Goal: Navigation & Orientation: Find specific page/section

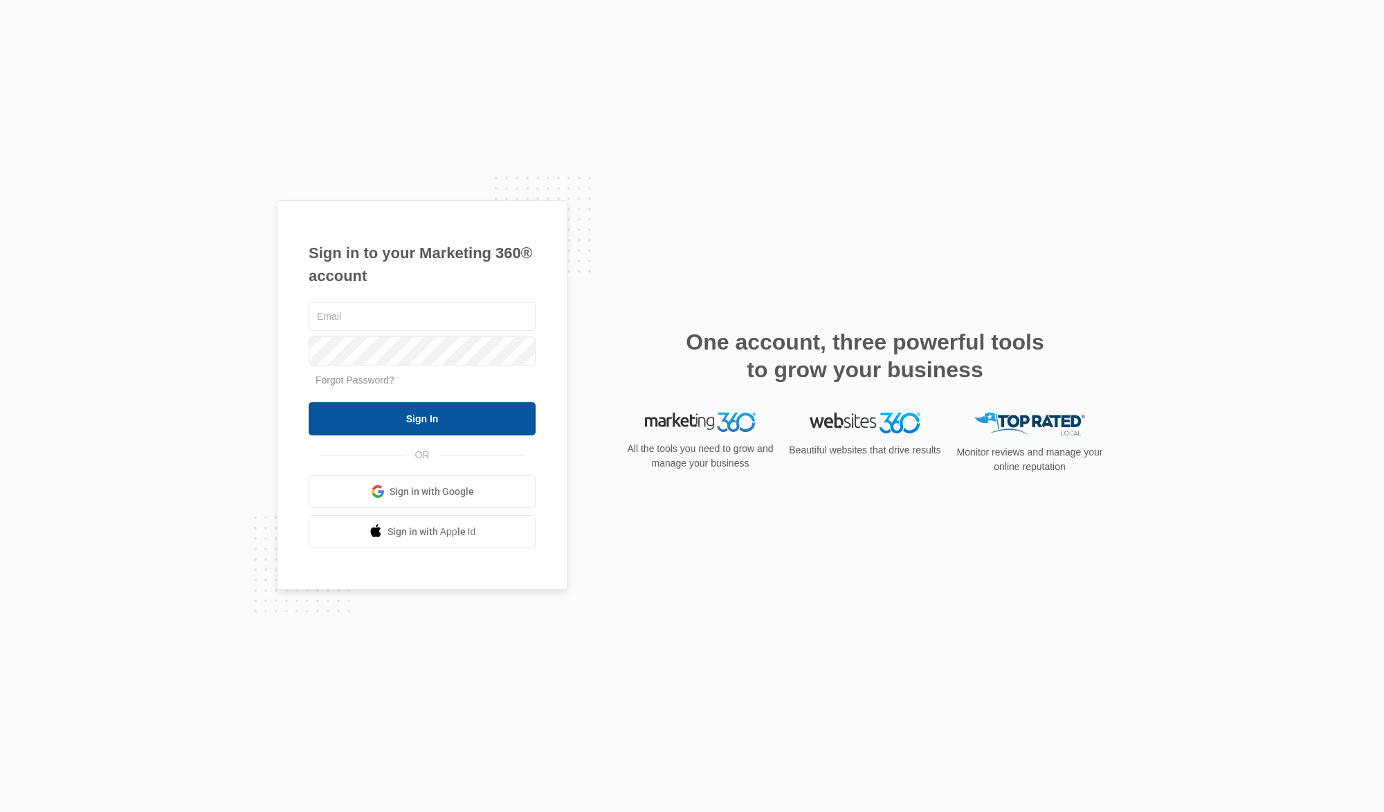
type input "[EMAIL_ADDRESS][DOMAIN_NAME]"
click at [414, 423] on input "Sign In" at bounding box center [422, 418] width 227 height 33
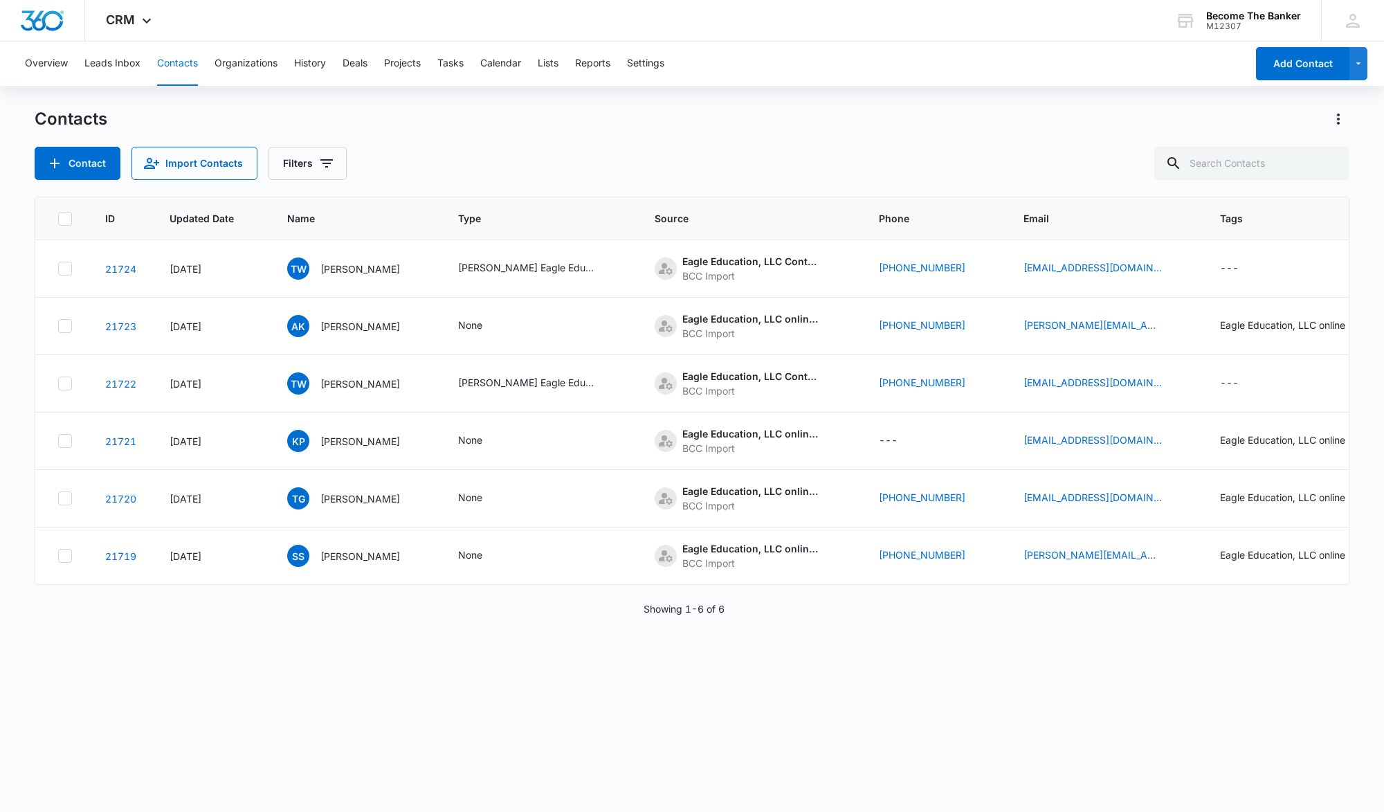
click at [181, 62] on button "Contacts" at bounding box center [177, 64] width 41 height 44
click at [122, 62] on button "Leads Inbox" at bounding box center [112, 64] width 56 height 44
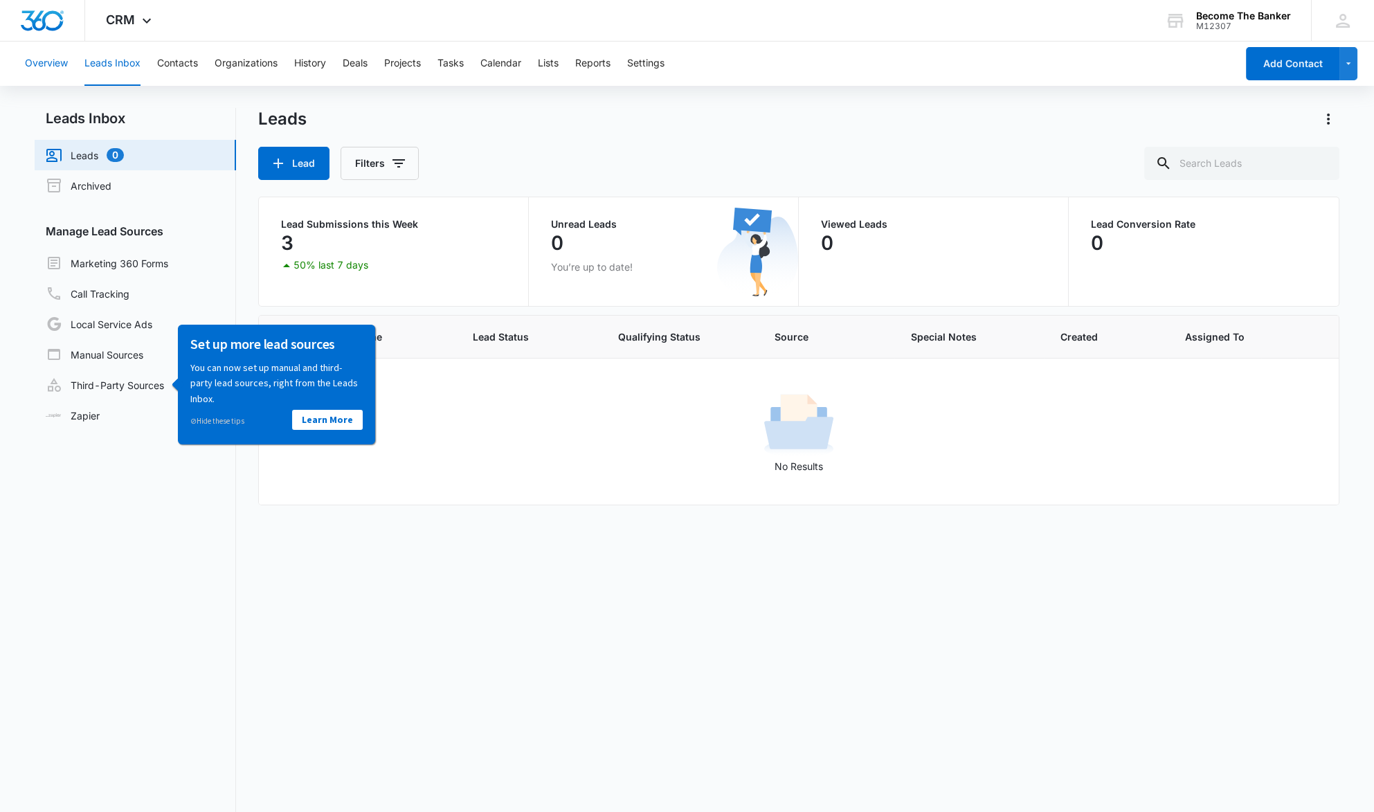
click at [51, 63] on button "Overview" at bounding box center [46, 64] width 43 height 44
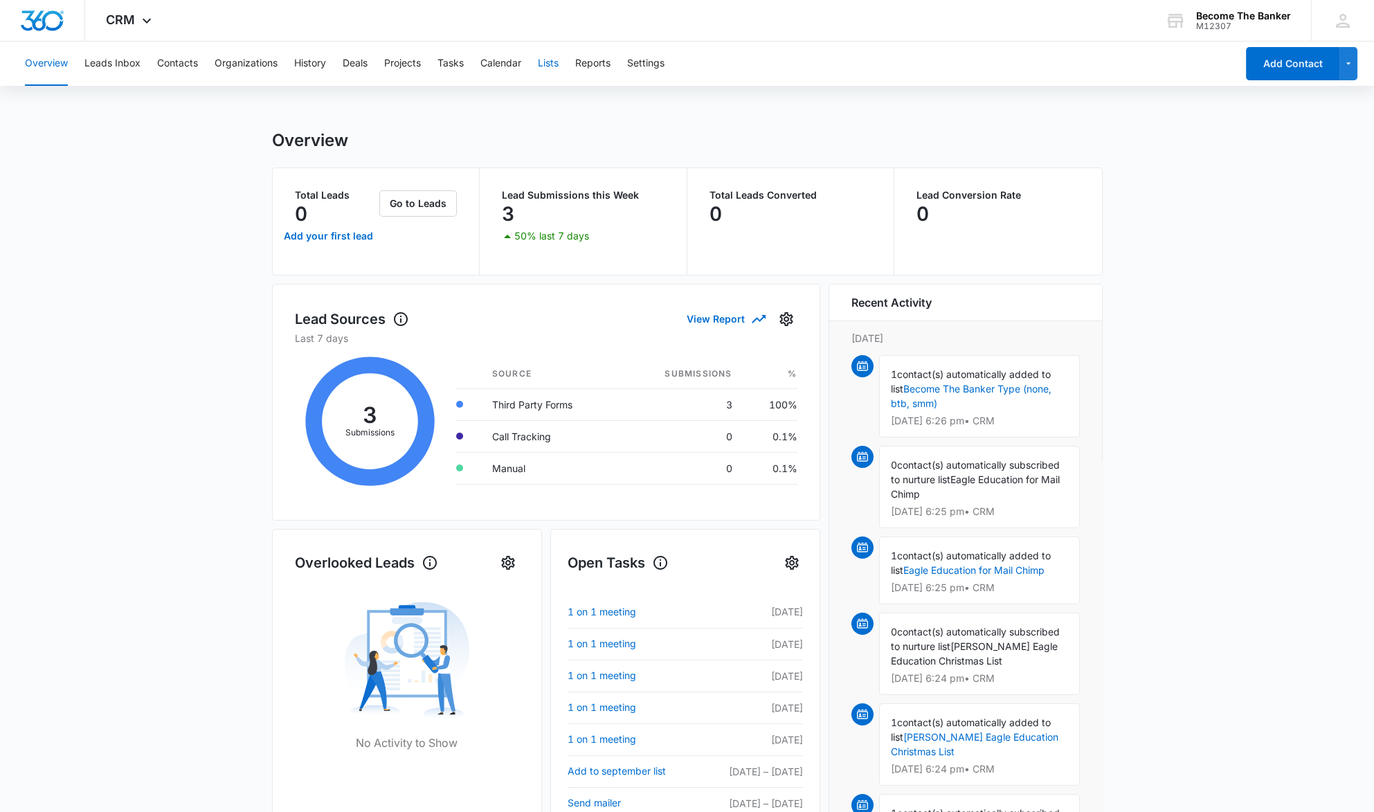
click at [555, 63] on button "Lists" at bounding box center [548, 64] width 21 height 44
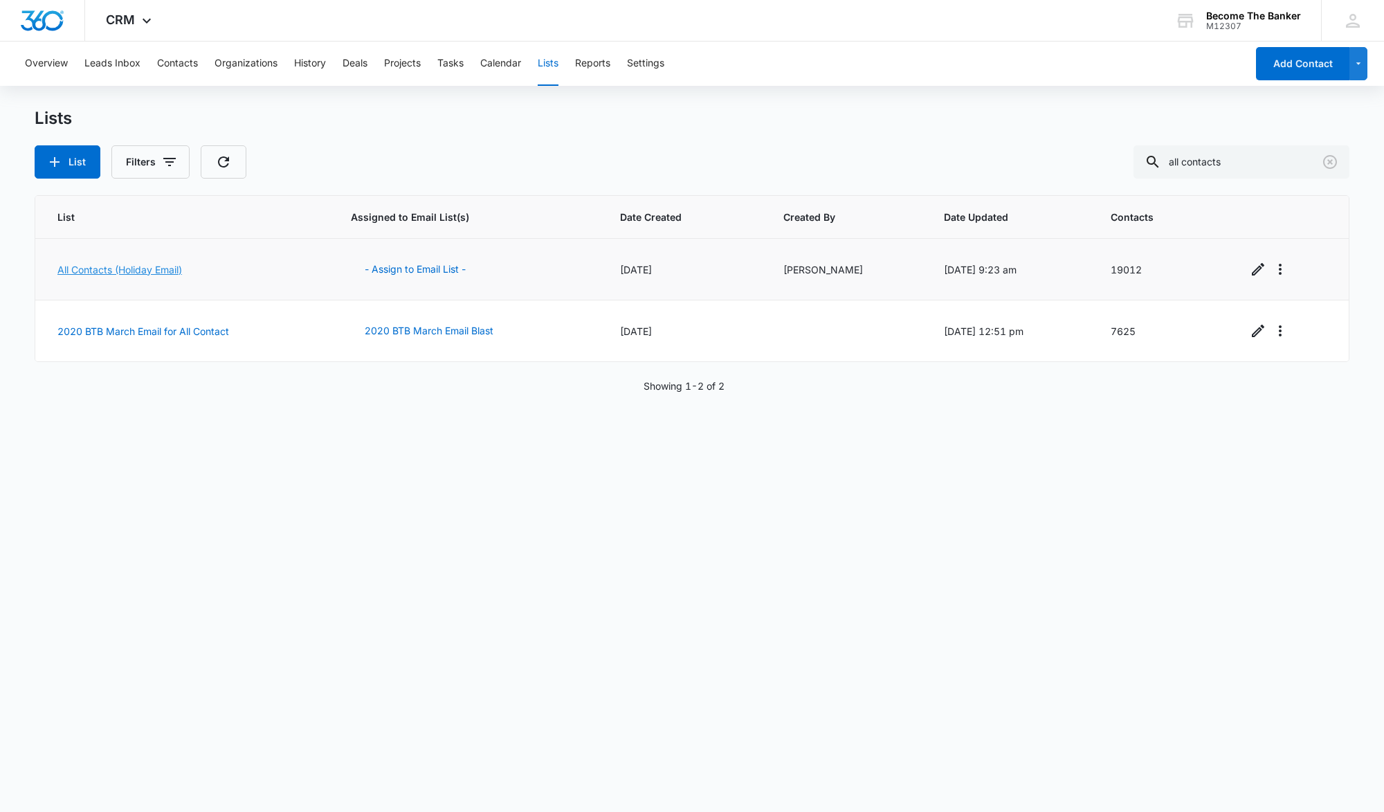
click at [105, 267] on link "All Contacts (Holiday Email)" at bounding box center [119, 270] width 125 height 12
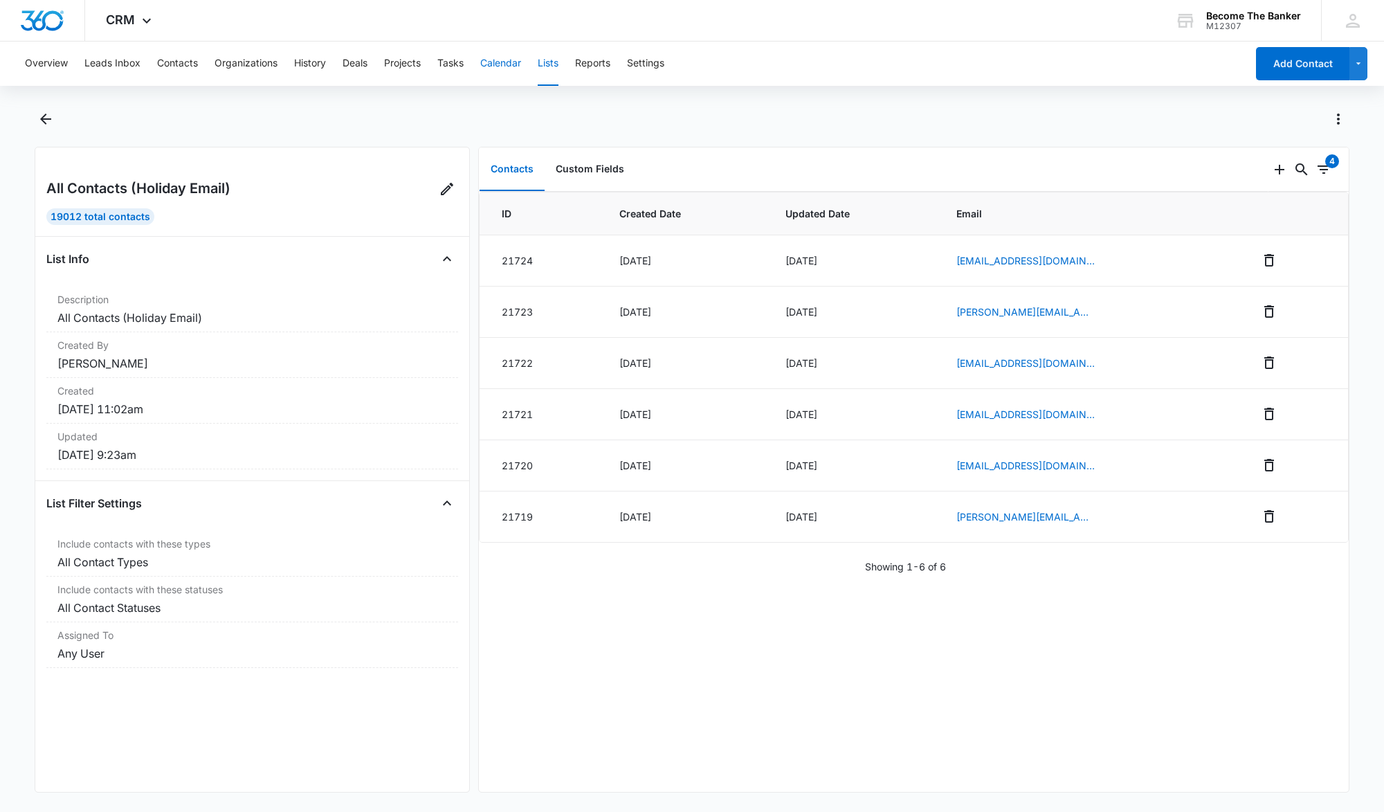
click at [504, 61] on button "Calendar" at bounding box center [500, 64] width 41 height 44
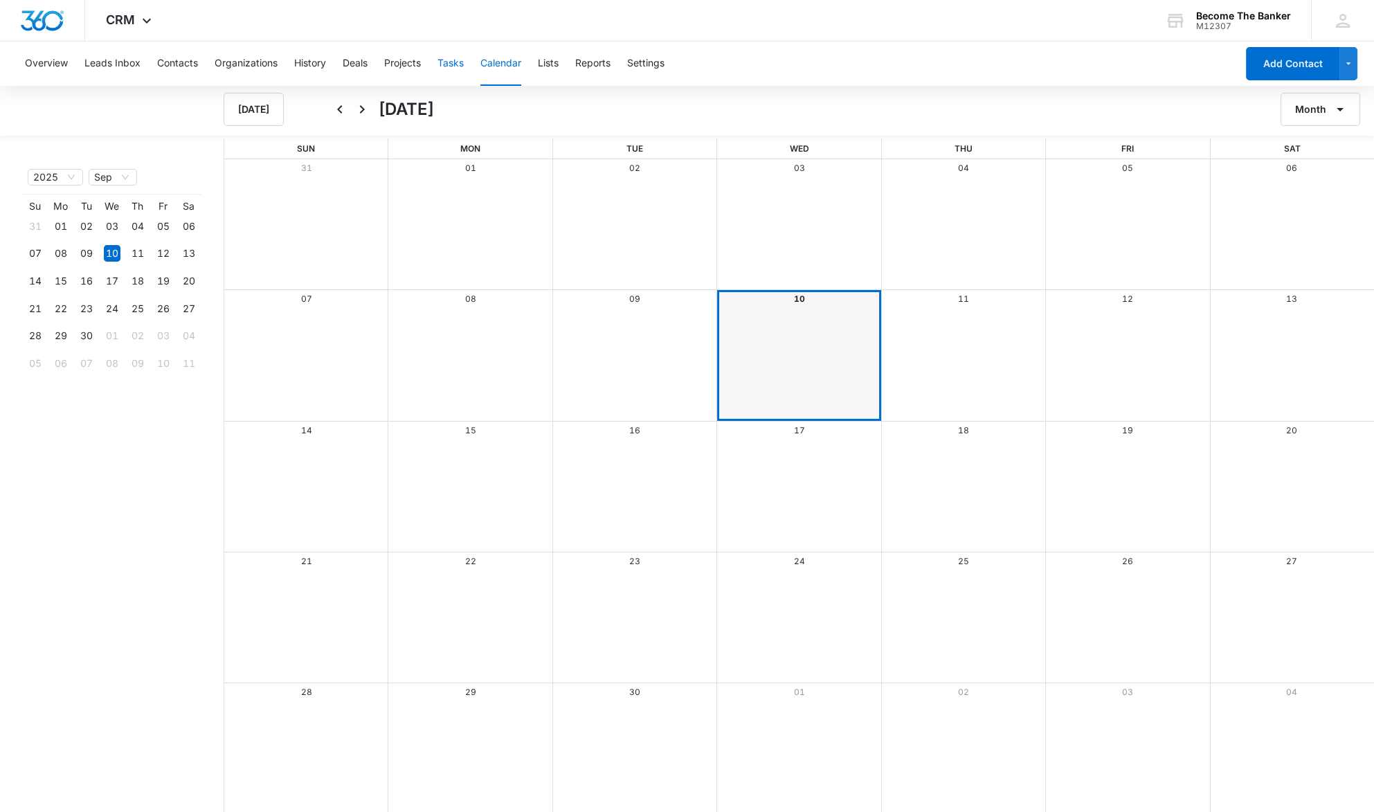
click at [453, 63] on button "Tasks" at bounding box center [450, 64] width 26 height 44
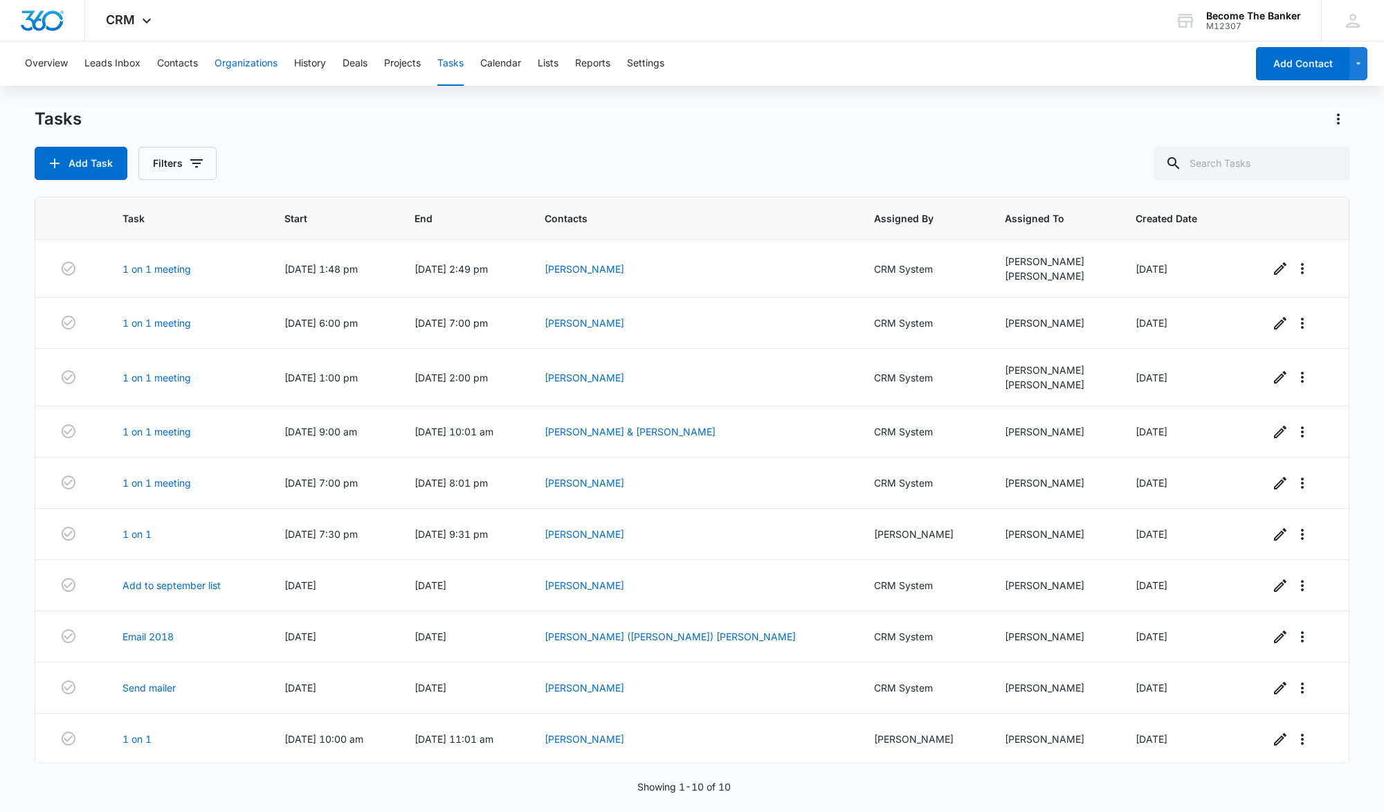
click at [253, 63] on button "Organizations" at bounding box center [246, 64] width 63 height 44
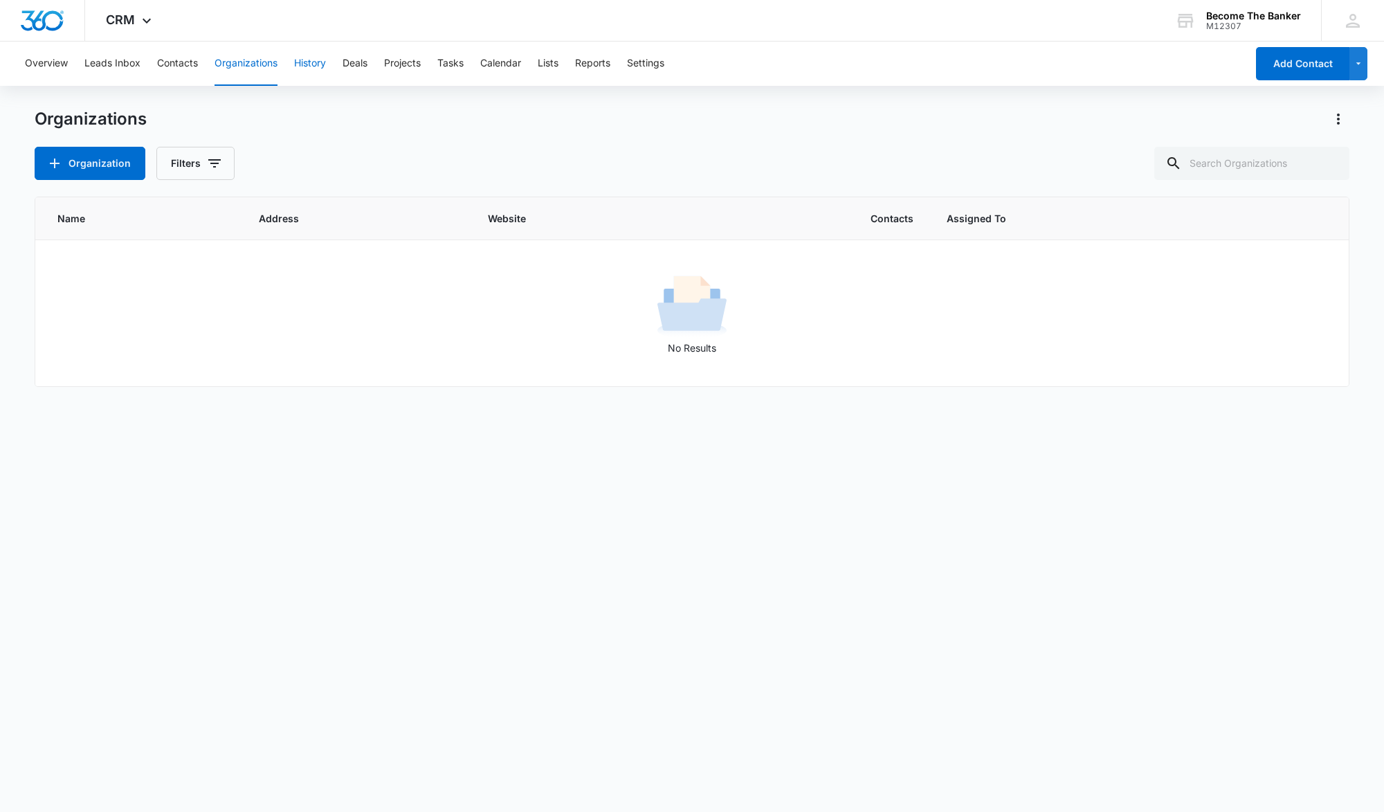
click at [307, 63] on button "History" at bounding box center [310, 64] width 32 height 44
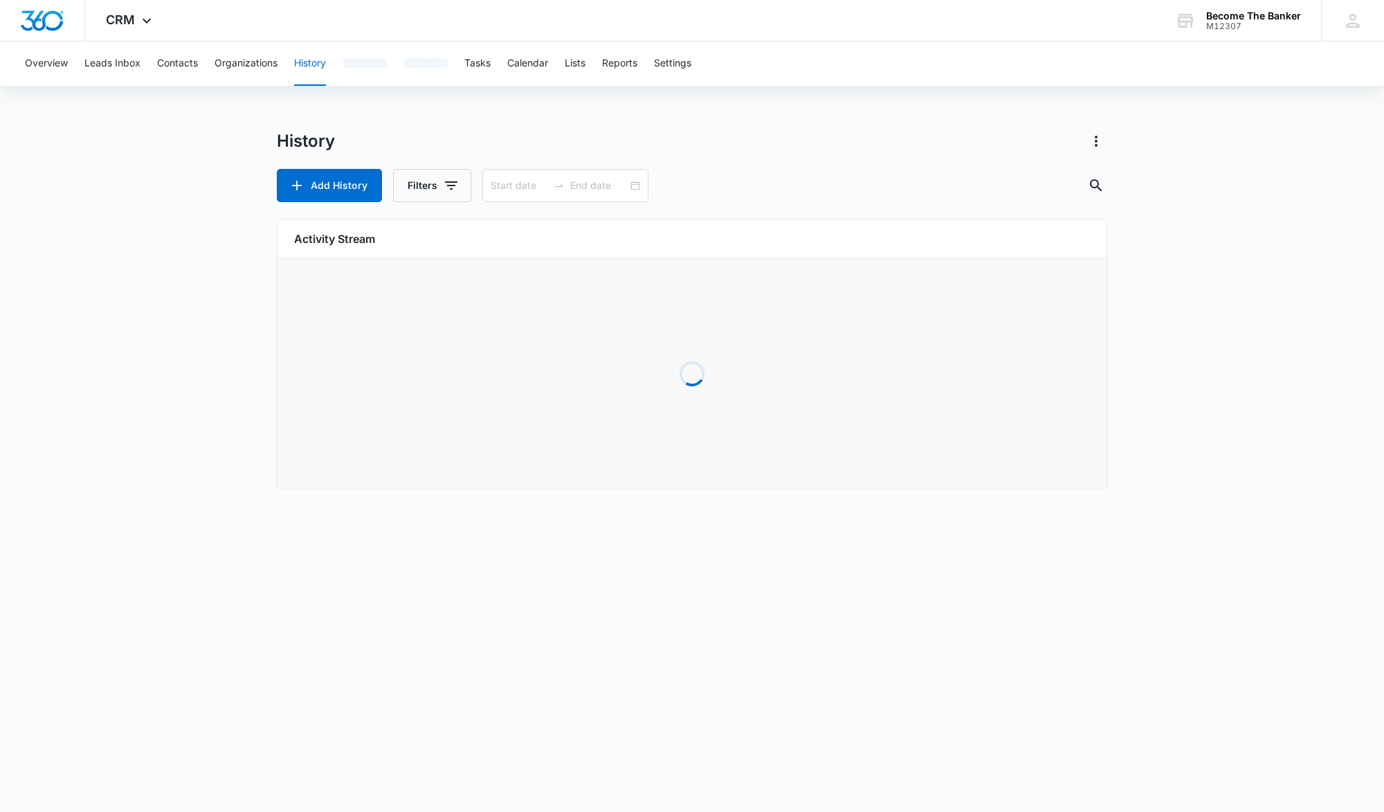
type input "08/10/2017"
type input "09/09/2025"
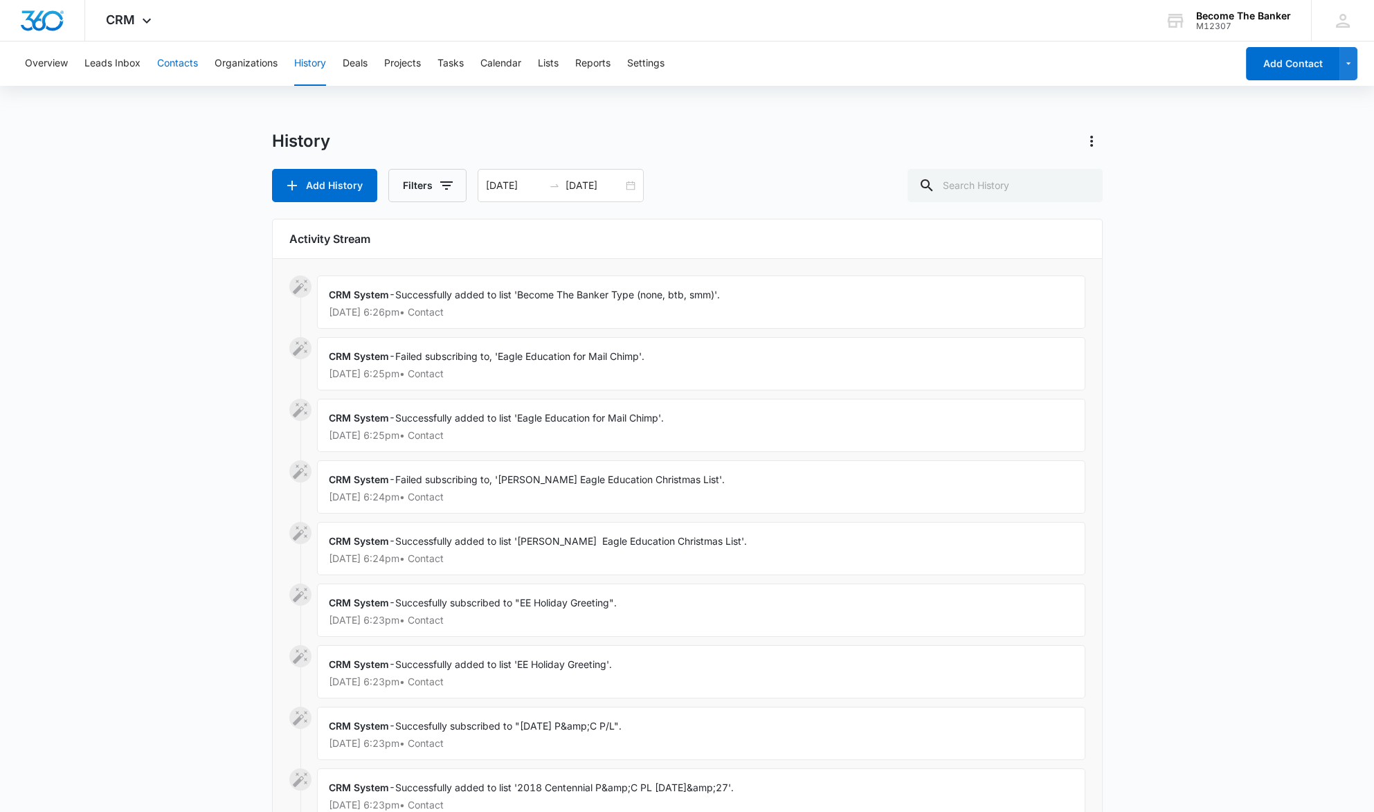
click at [174, 59] on button "Contacts" at bounding box center [177, 64] width 41 height 44
